Goal: Find specific page/section: Find specific page/section

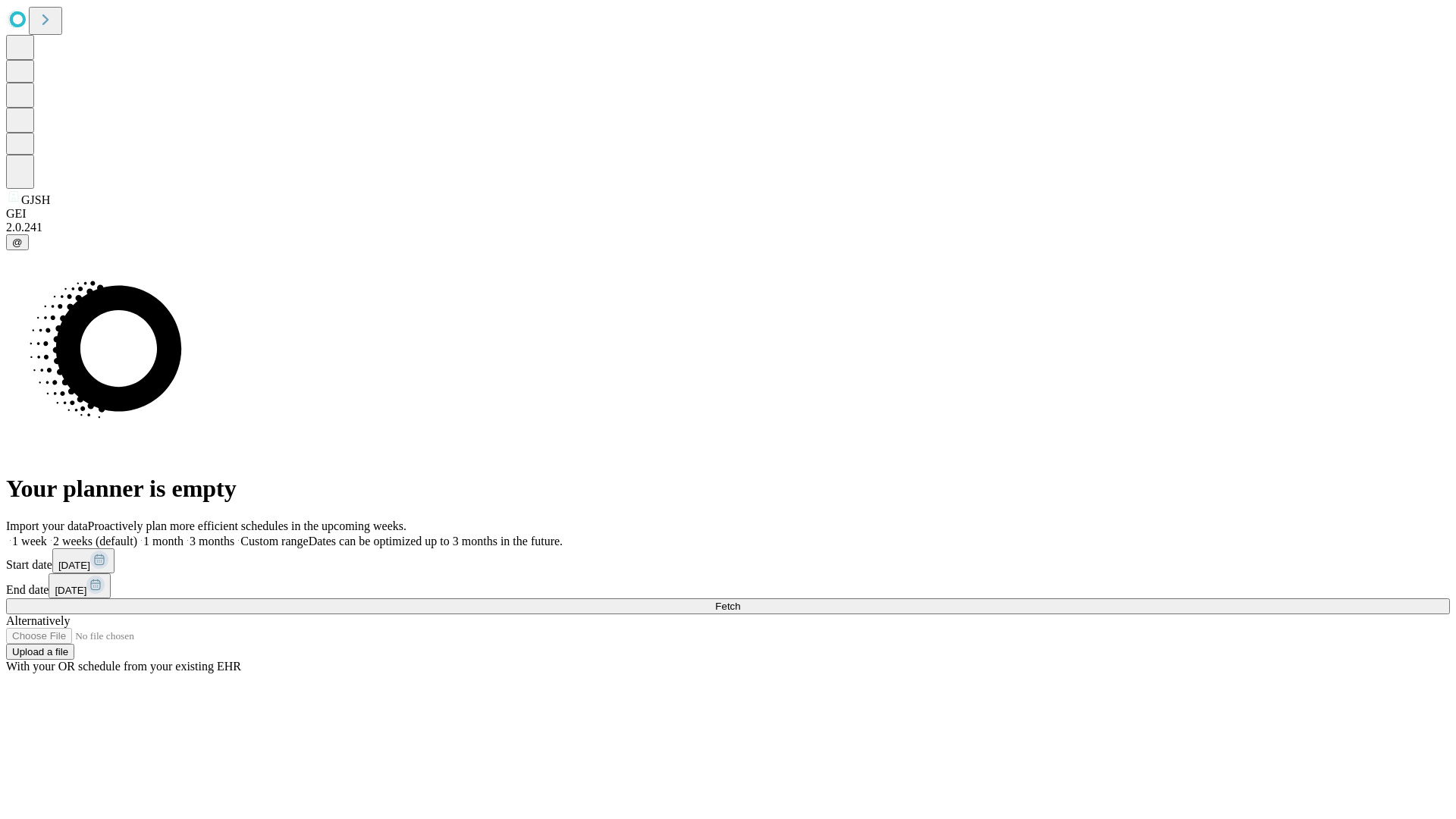
click at [740, 600] on span "Fetch" at bounding box center [727, 606] width 25 height 11
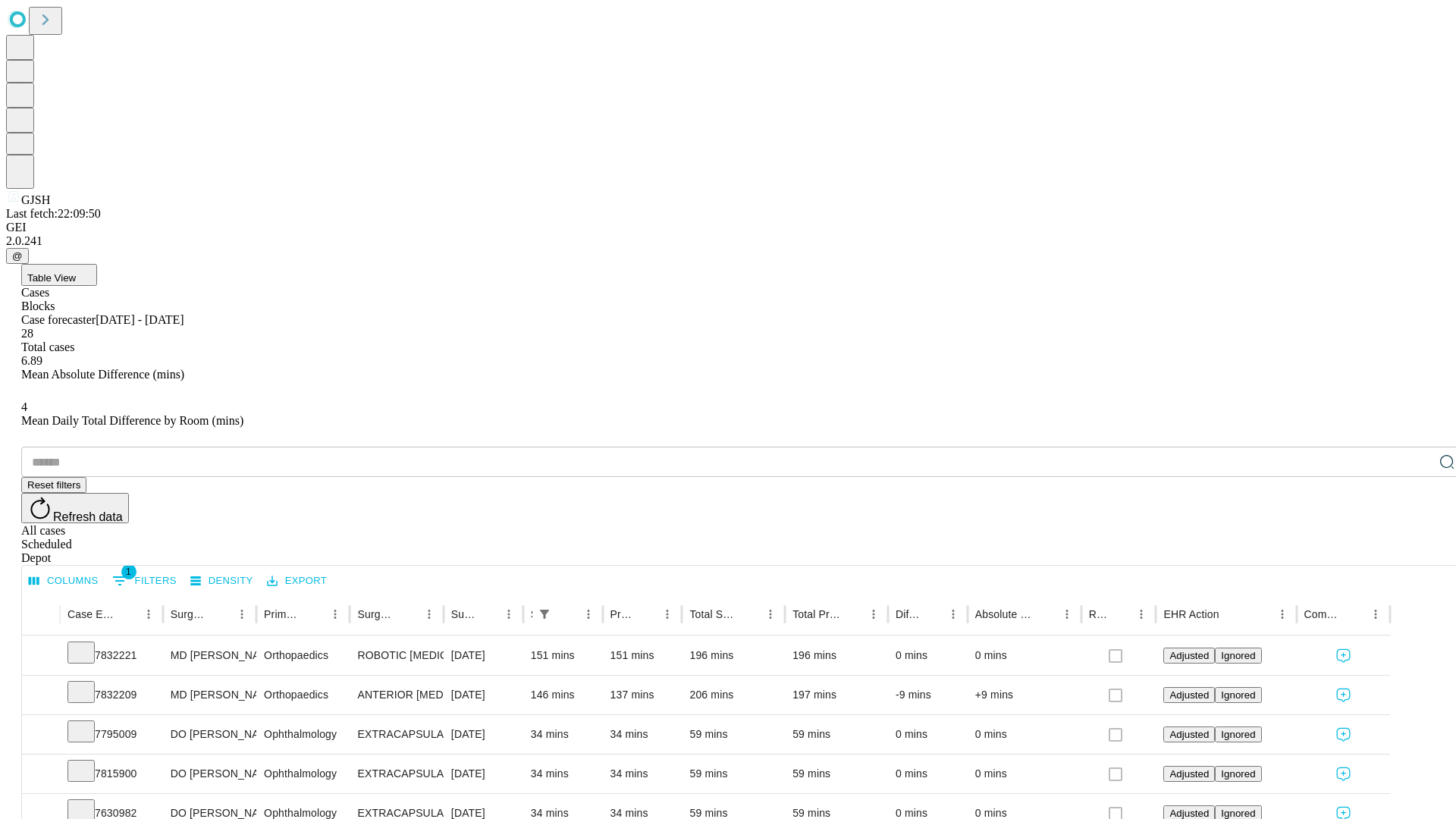
click at [1358, 537] on div "Scheduled" at bounding box center [743, 544] width 1444 height 14
